Goal: Find specific page/section: Find specific page/section

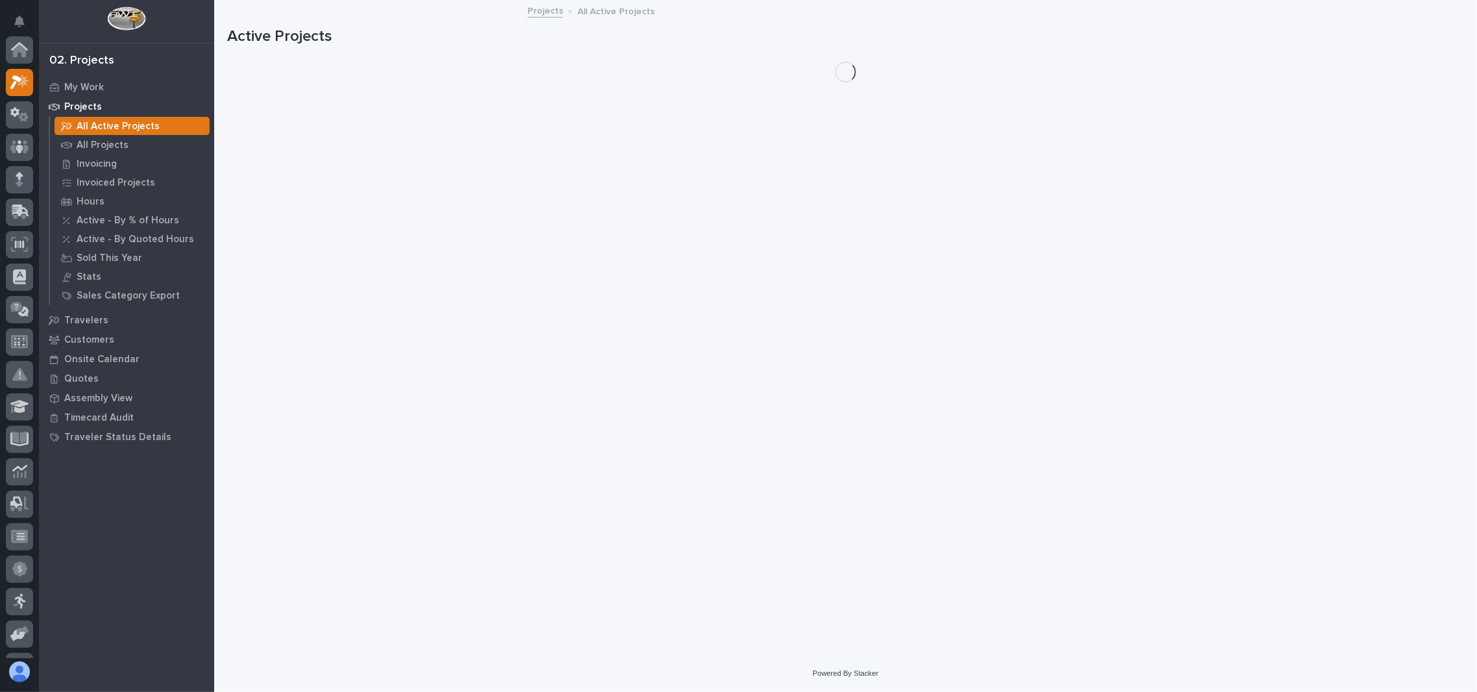
scroll to position [32, 0]
click at [99, 143] on p "All Projects" at bounding box center [103, 146] width 52 height 12
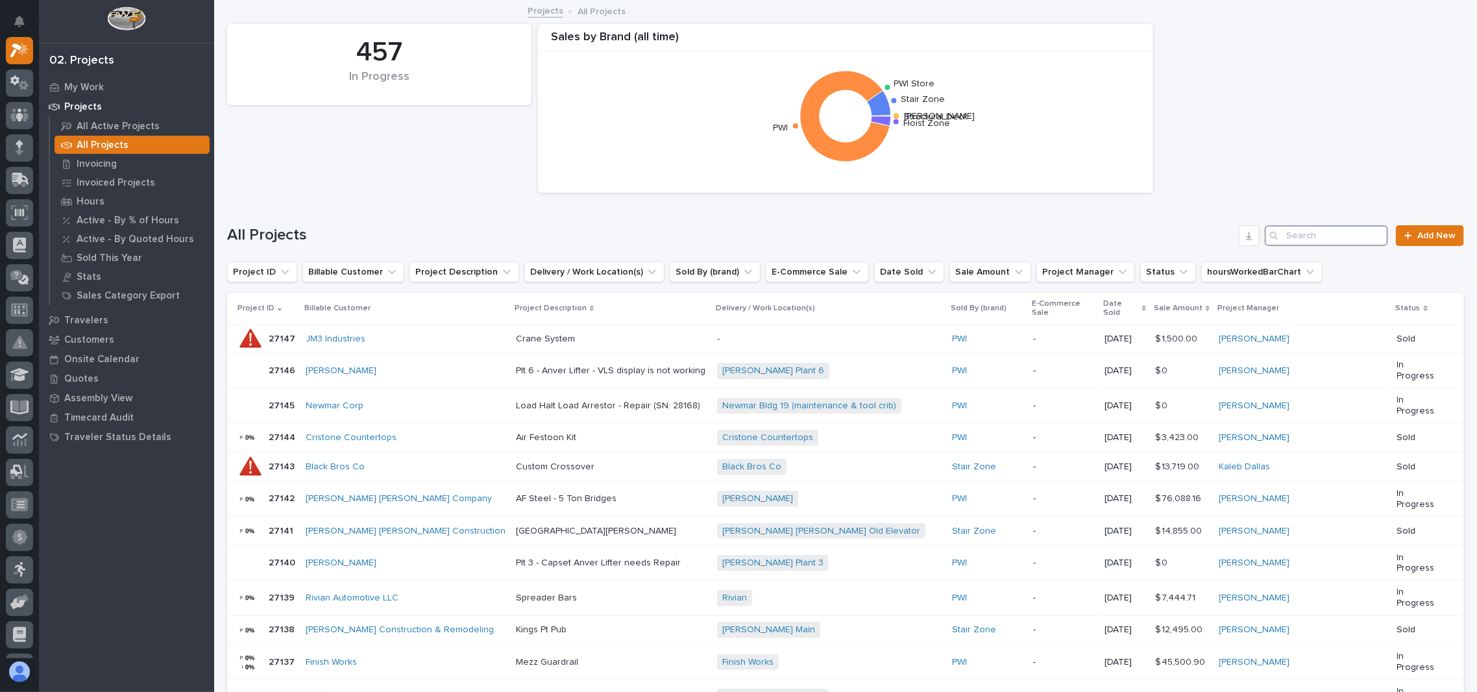
click at [1298, 228] on input "Search" at bounding box center [1326, 235] width 123 height 21
type input "26274"
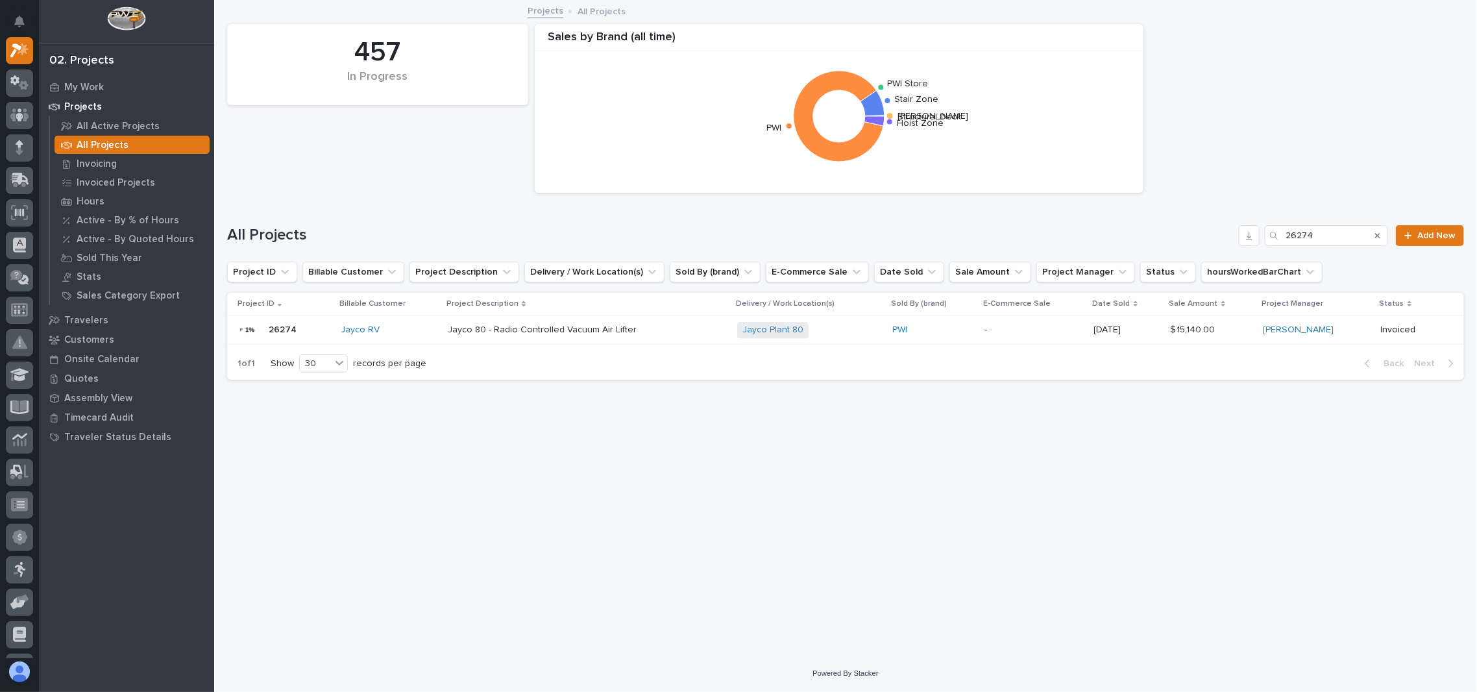
click at [284, 330] on p "26274" at bounding box center [284, 329] width 30 height 14
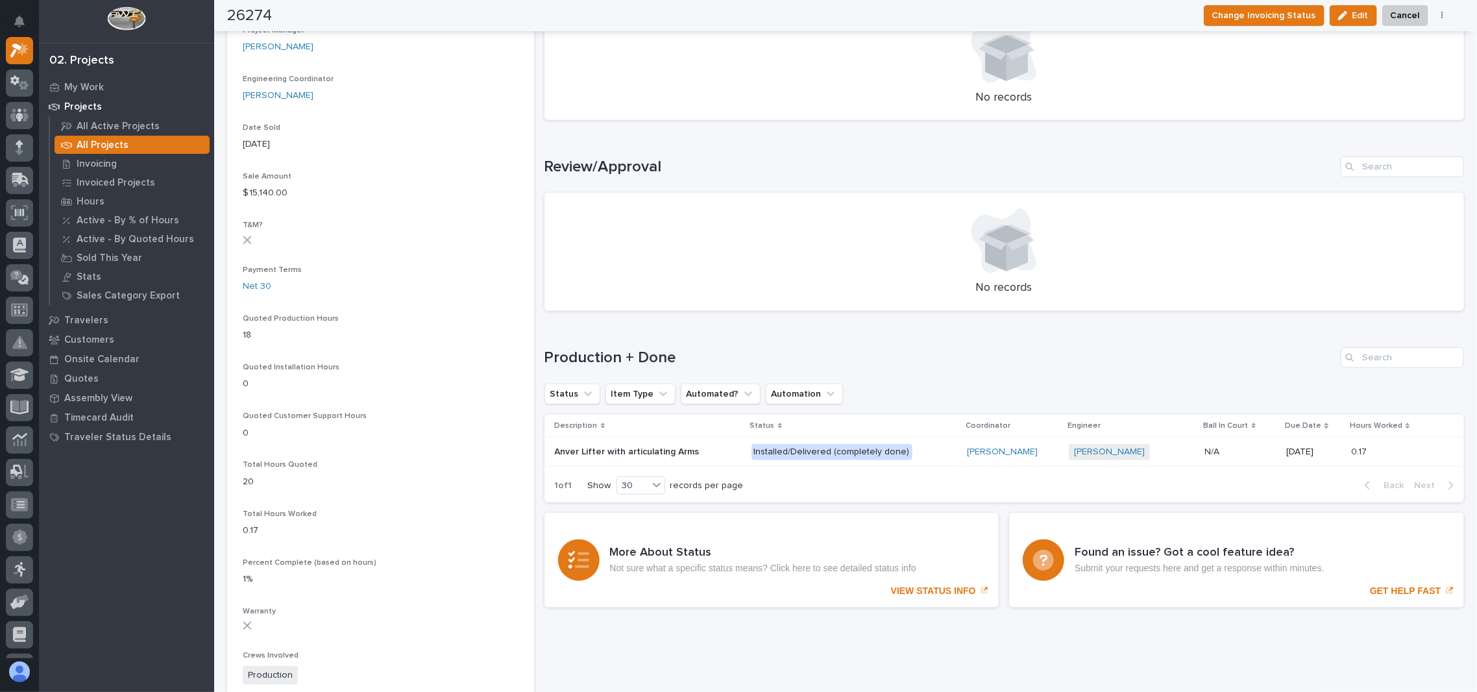
scroll to position [692, 0]
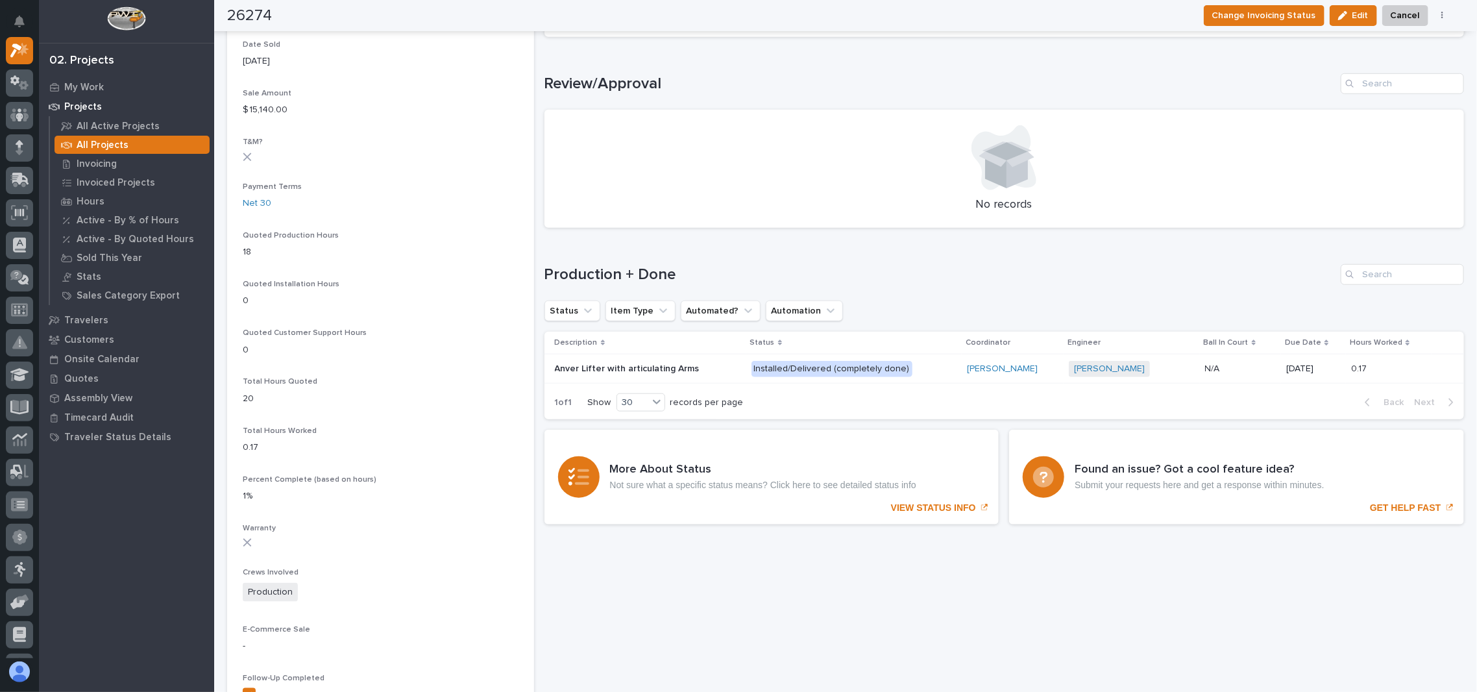
click at [566, 361] on p "Anver Lifter with articulating Arms" at bounding box center [628, 368] width 147 height 14
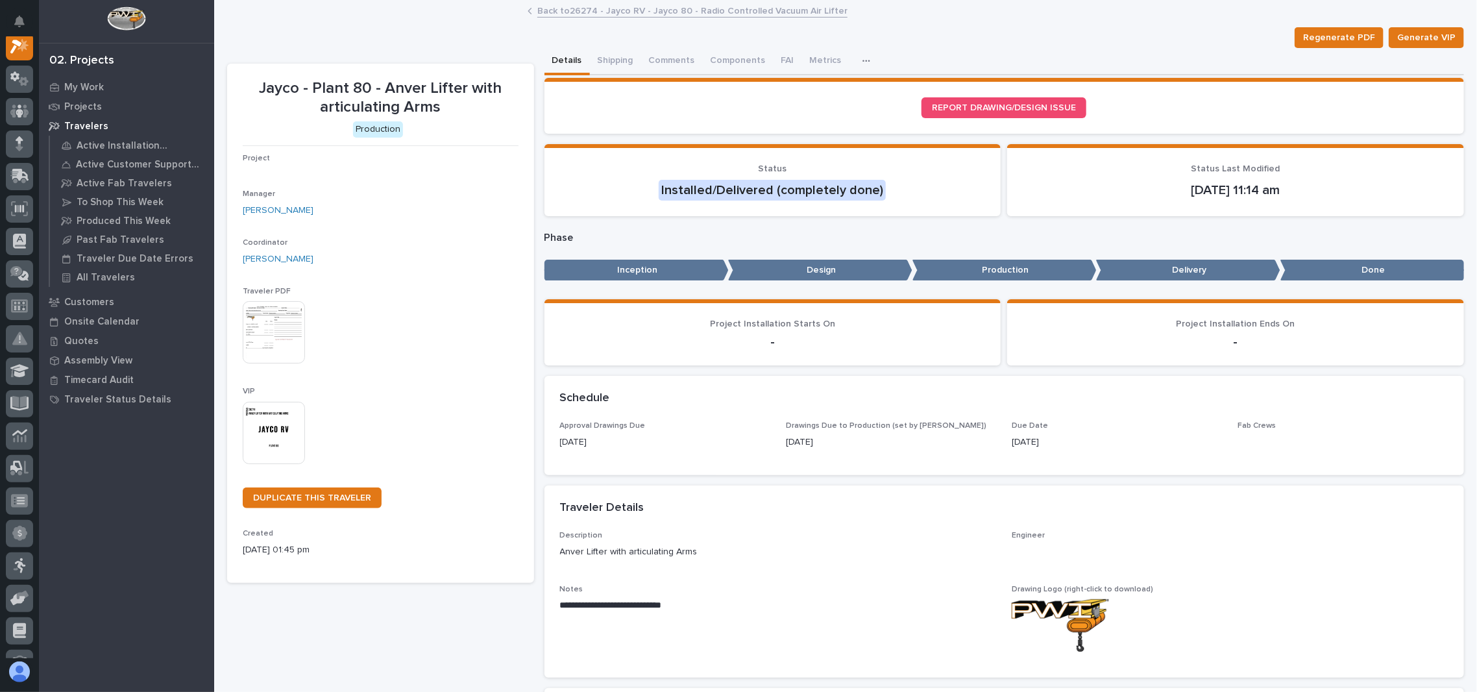
scroll to position [32, 0]
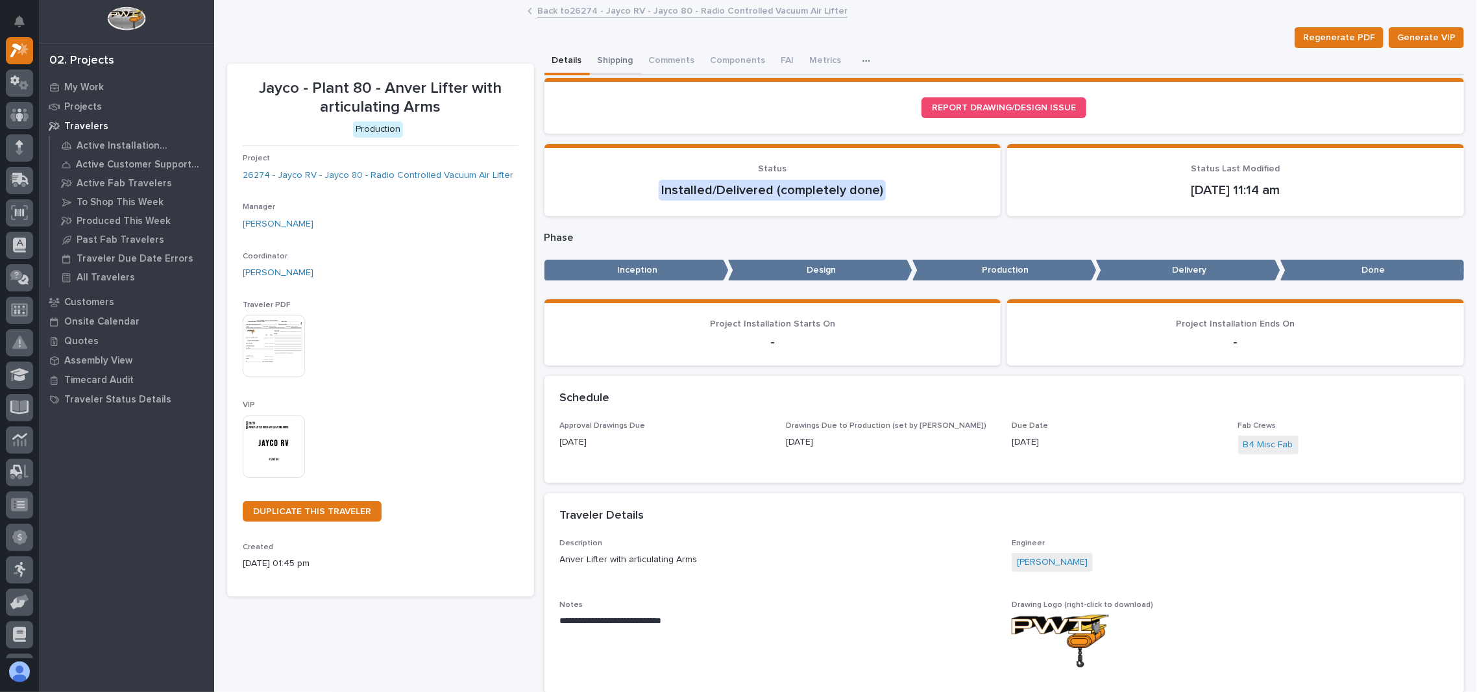
click at [628, 62] on button "Shipping" at bounding box center [615, 61] width 51 height 27
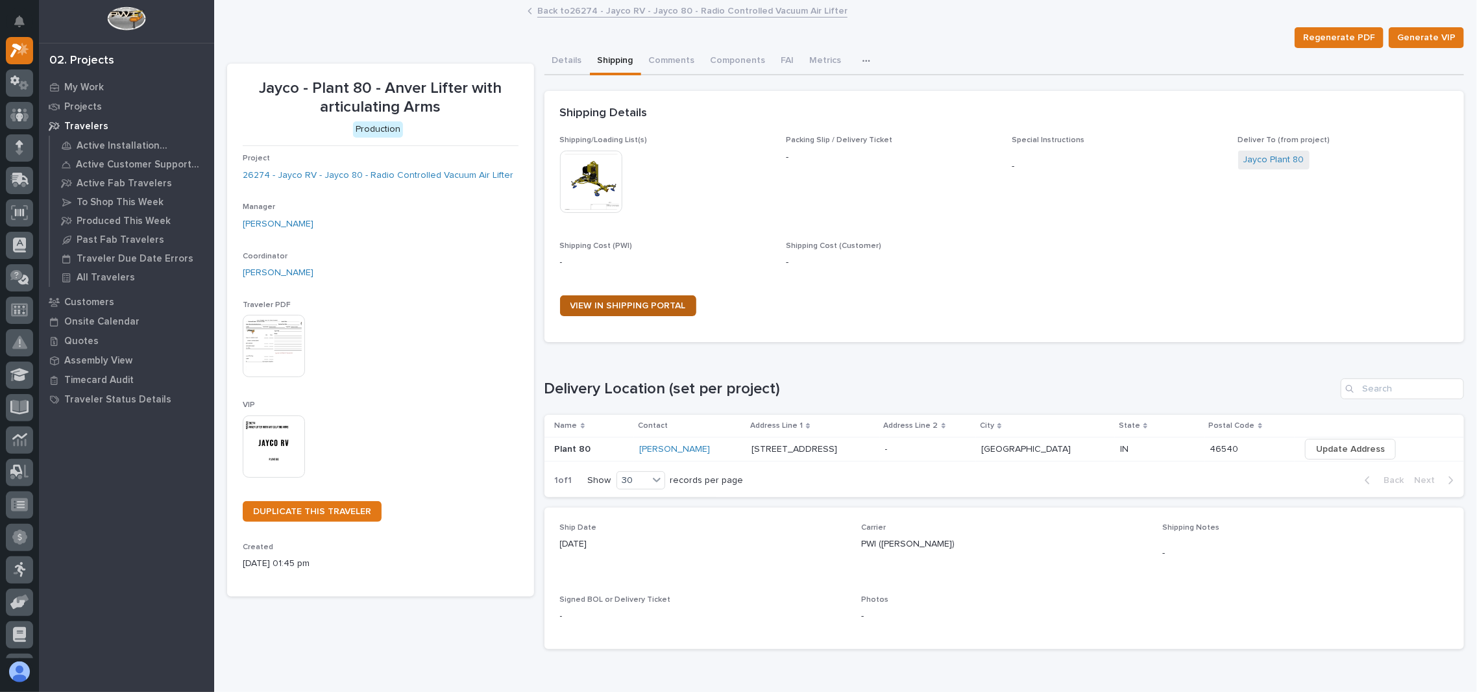
click at [613, 304] on span "VIEW IN SHIPPING PORTAL" at bounding box center [627, 305] width 115 height 9
click at [640, 9] on link "Back to 26274 - Jayco RV - Jayco 80 - Radio Controlled Vacuum Air Lifter" at bounding box center [692, 10] width 310 height 15
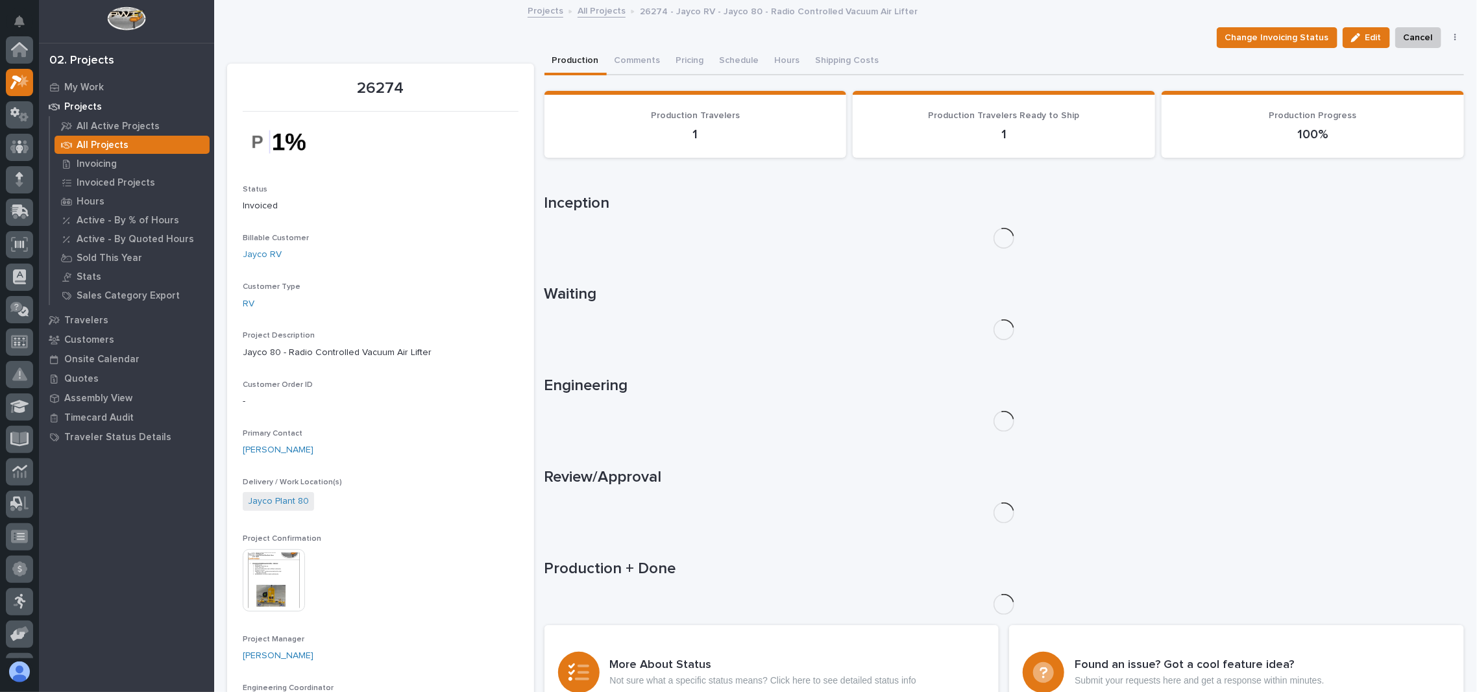
scroll to position [36, 0]
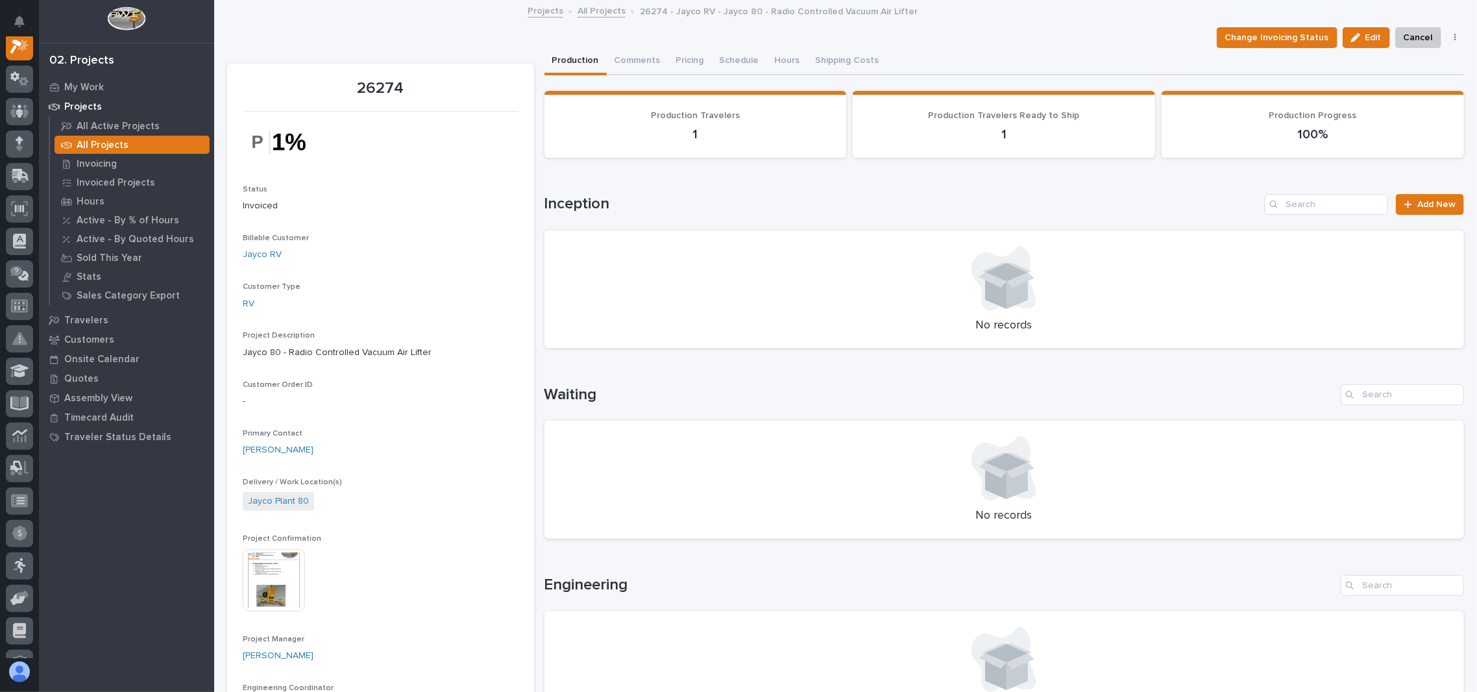
click at [137, 14] on img at bounding box center [126, 18] width 38 height 24
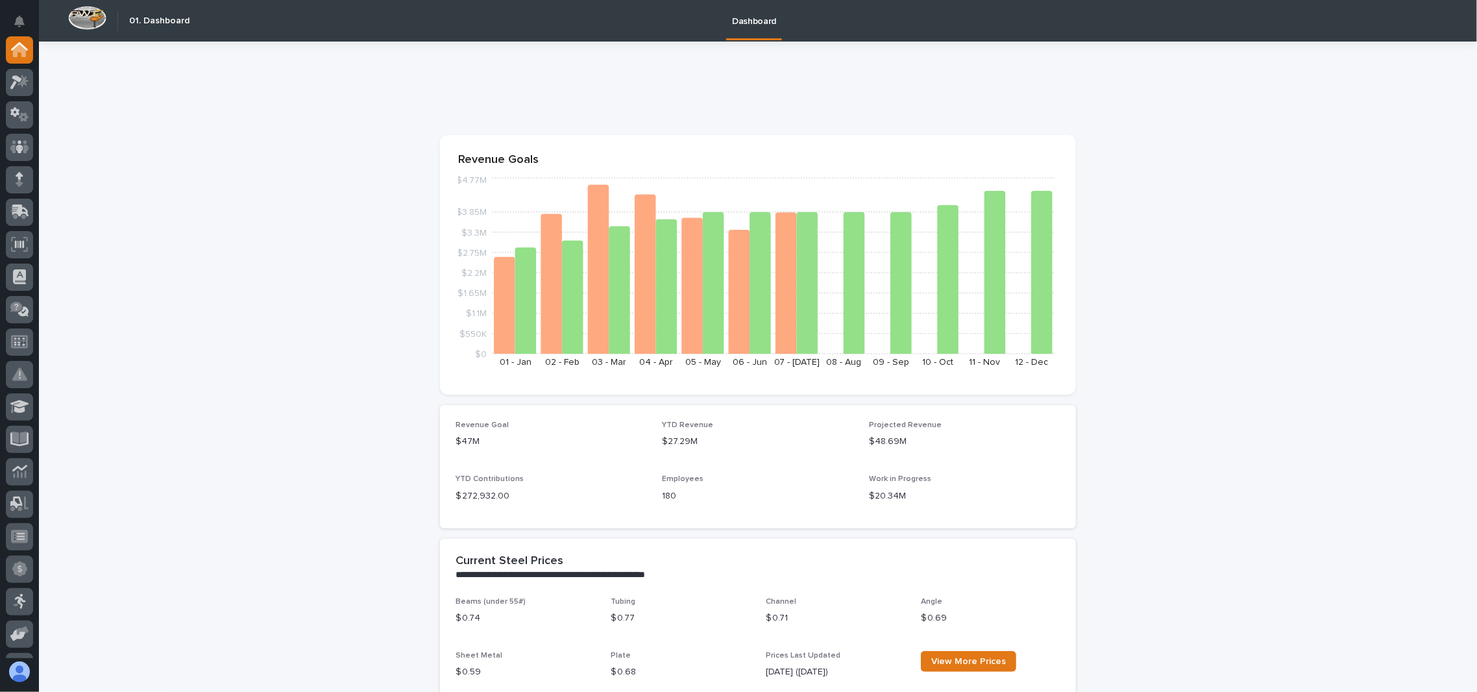
scroll to position [519, 0]
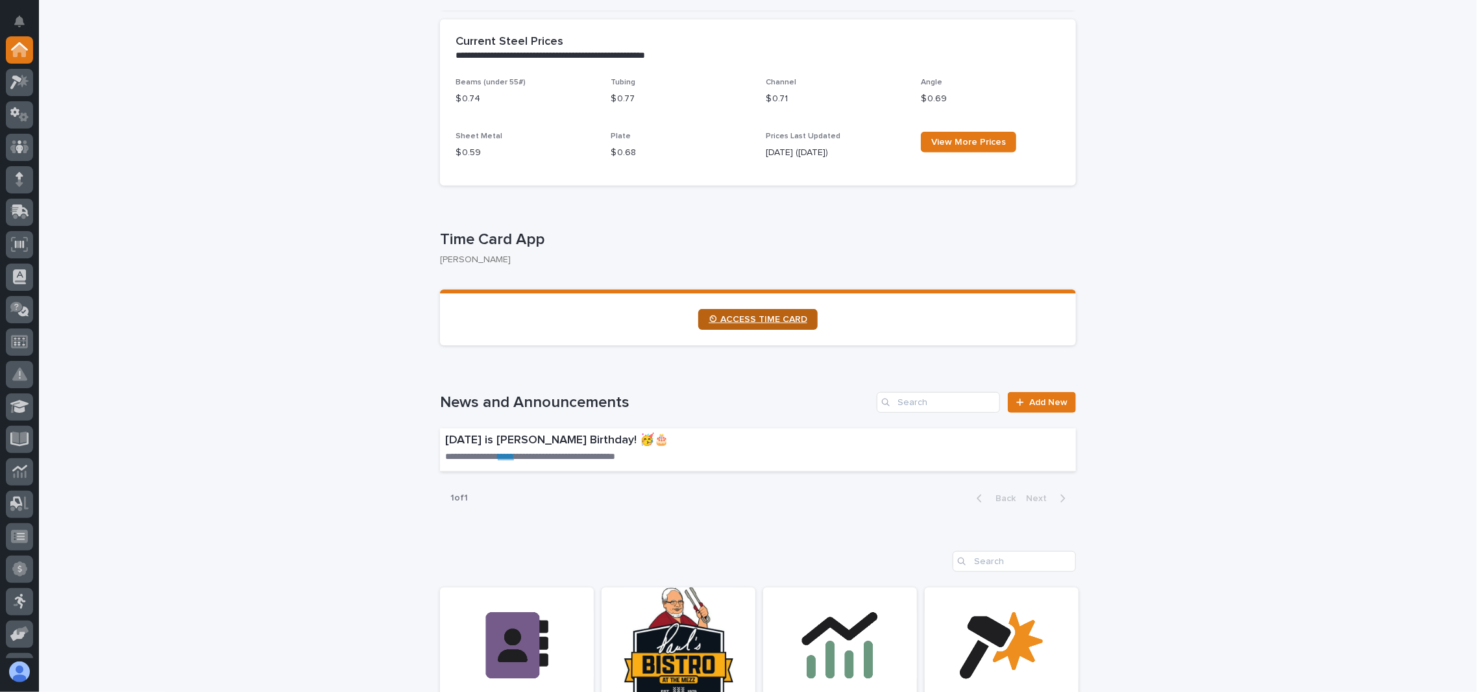
click at [756, 313] on link "⏲ ACCESS TIME CARD" at bounding box center [757, 319] width 119 height 21
click at [21, 76] on icon at bounding box center [19, 82] width 19 height 15
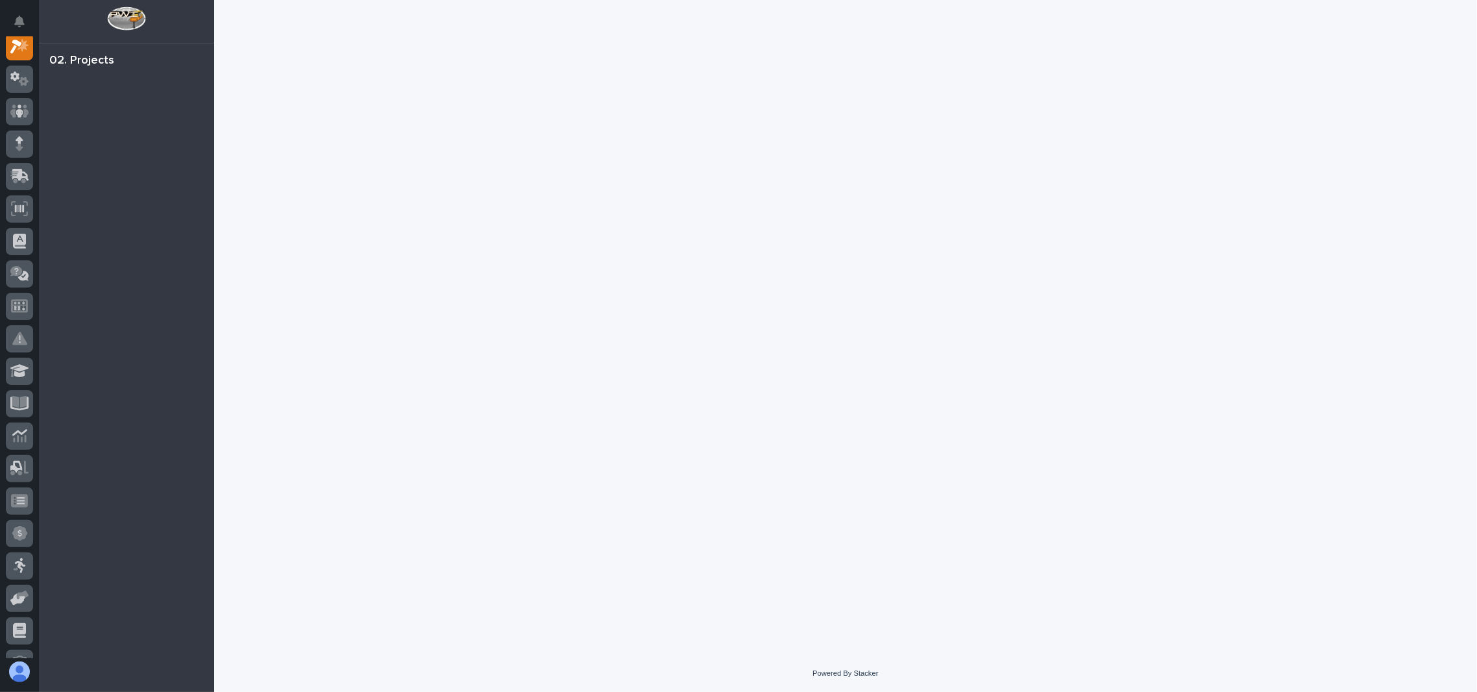
scroll to position [32, 0]
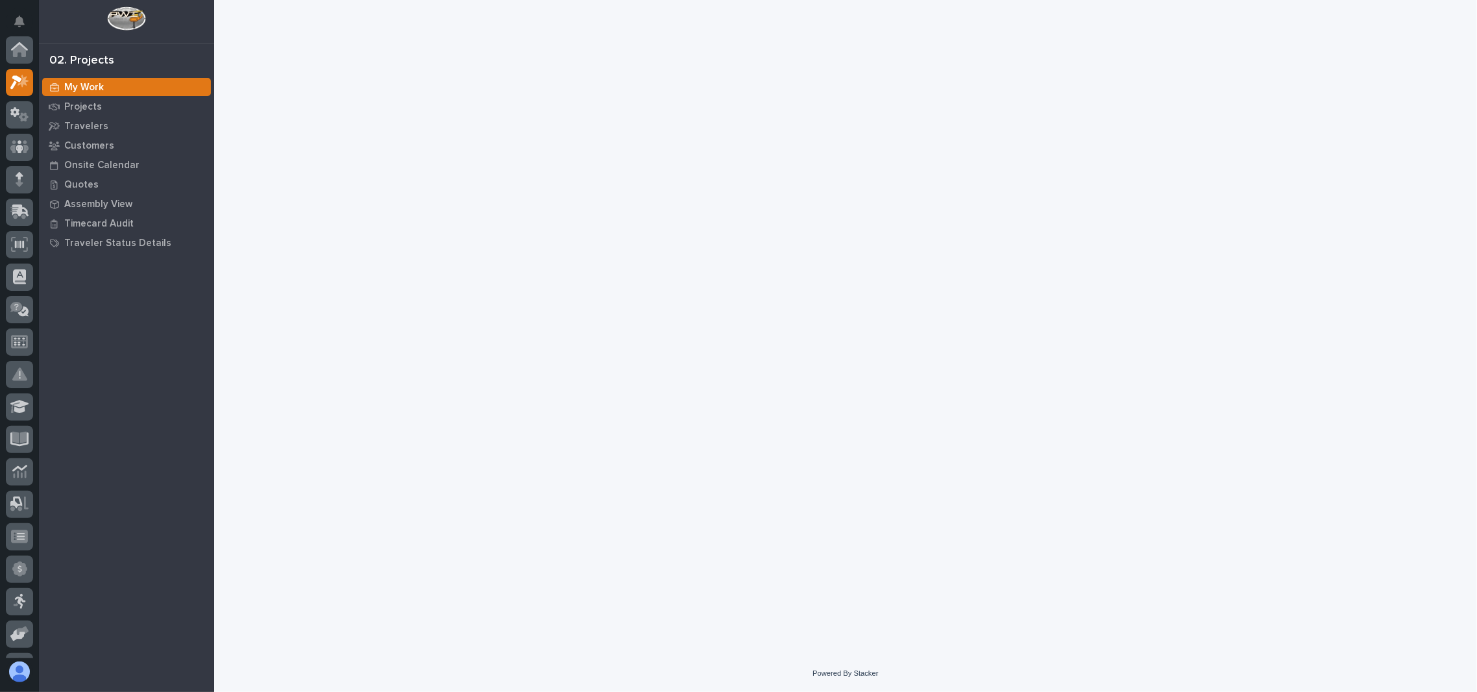
scroll to position [32, 0]
click at [88, 105] on p "Projects" at bounding box center [83, 107] width 38 height 12
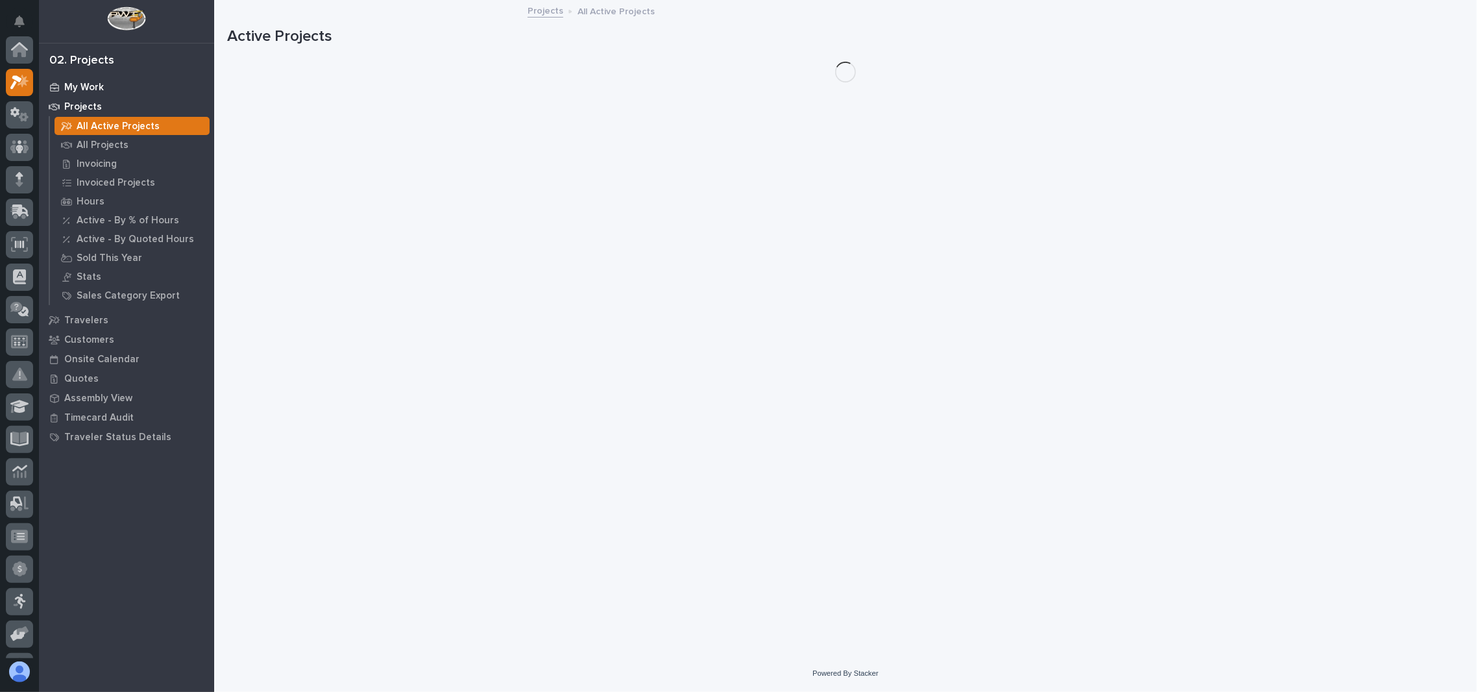
scroll to position [32, 0]
click at [112, 141] on p "All Projects" at bounding box center [103, 146] width 52 height 12
